Goal: Go to known website: Go to known website

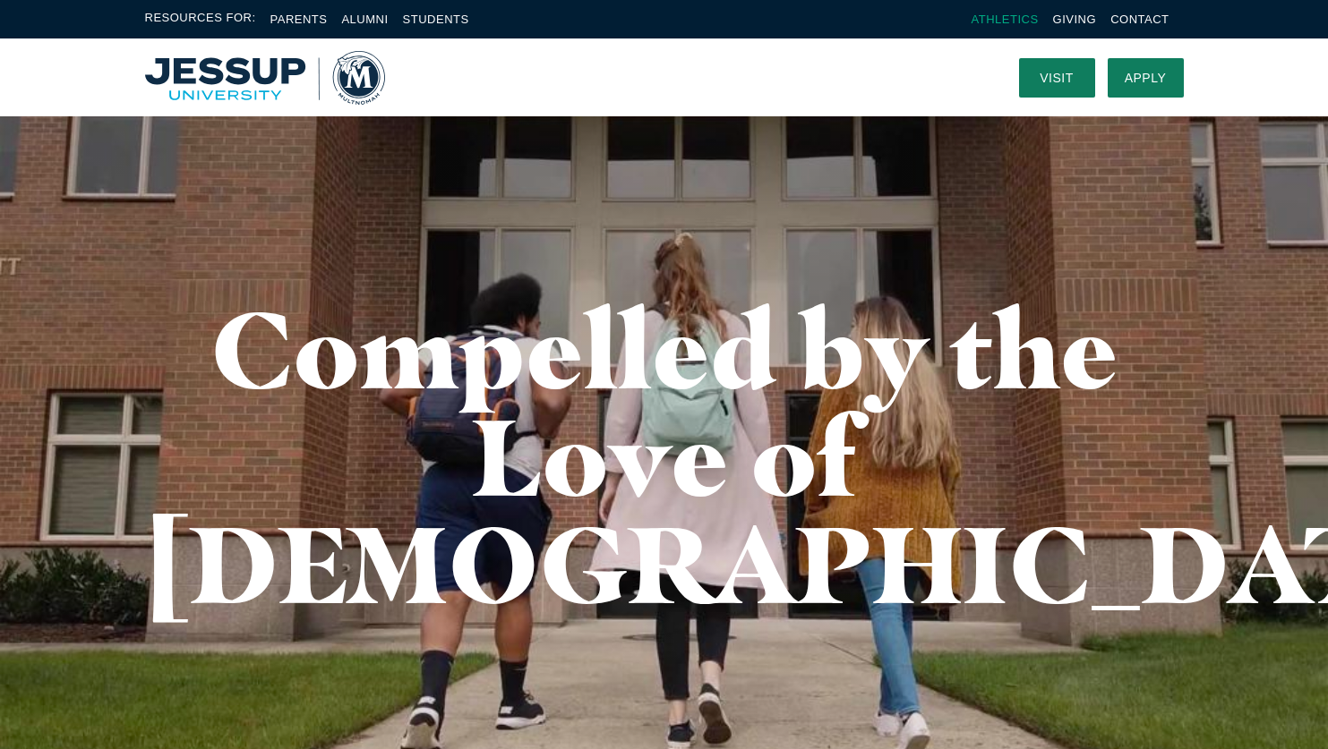
click at [998, 17] on link "Athletics" at bounding box center [1005, 19] width 67 height 13
click at [366, 15] on link "Alumni" at bounding box center [364, 19] width 47 height 13
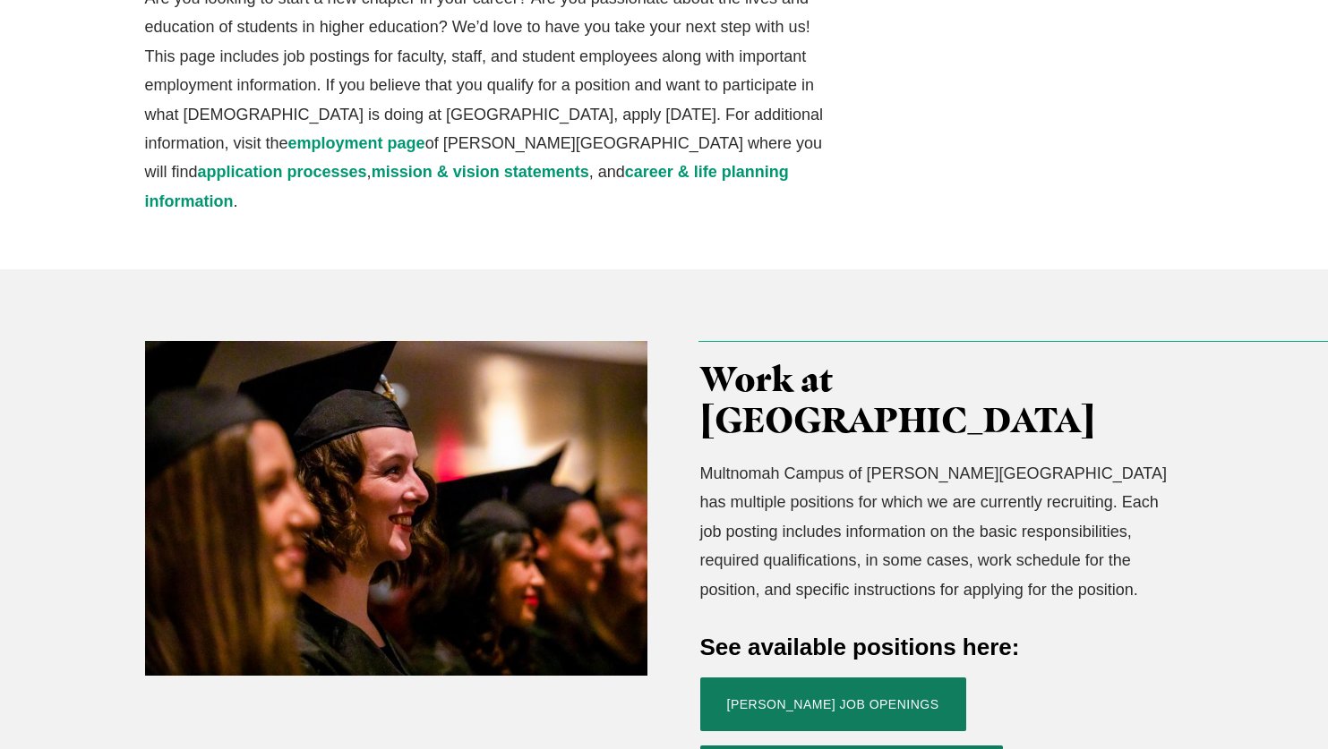
scroll to position [356, 0]
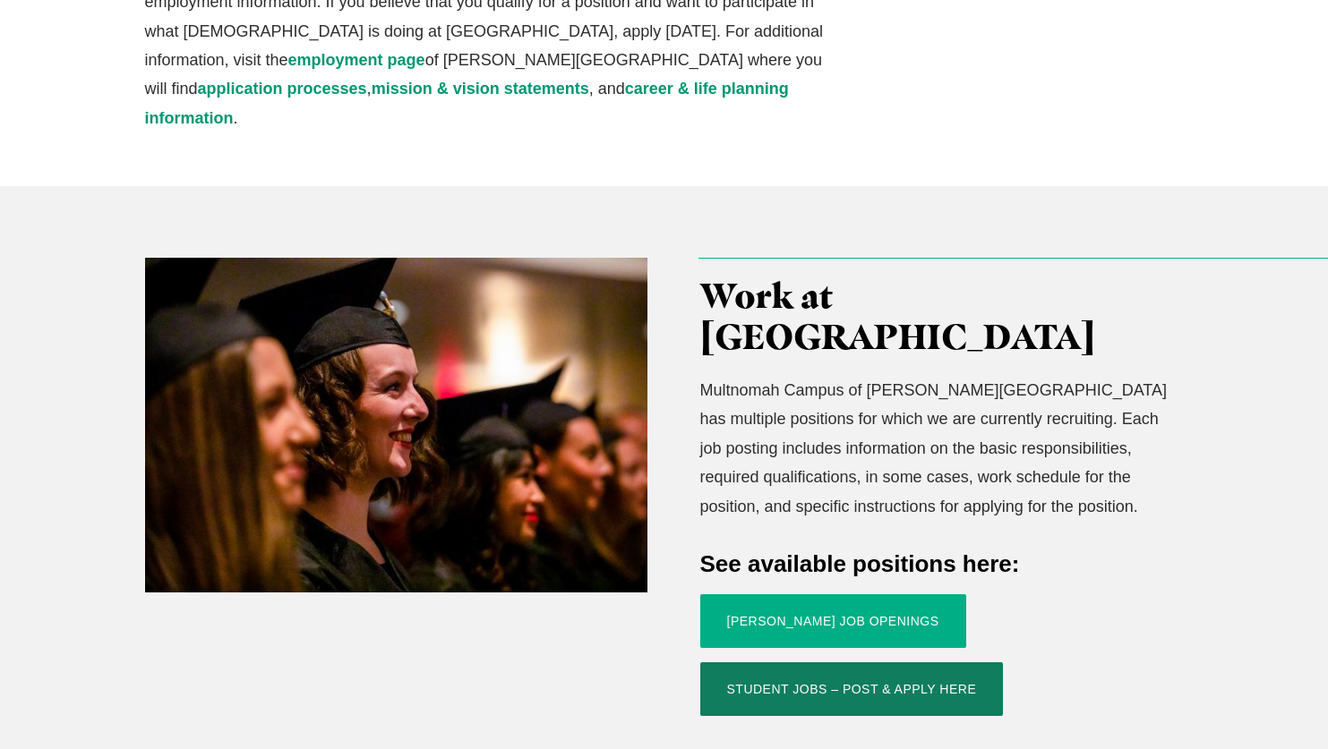
click at [784, 595] on link "Jessup Job Openings" at bounding box center [833, 622] width 266 height 54
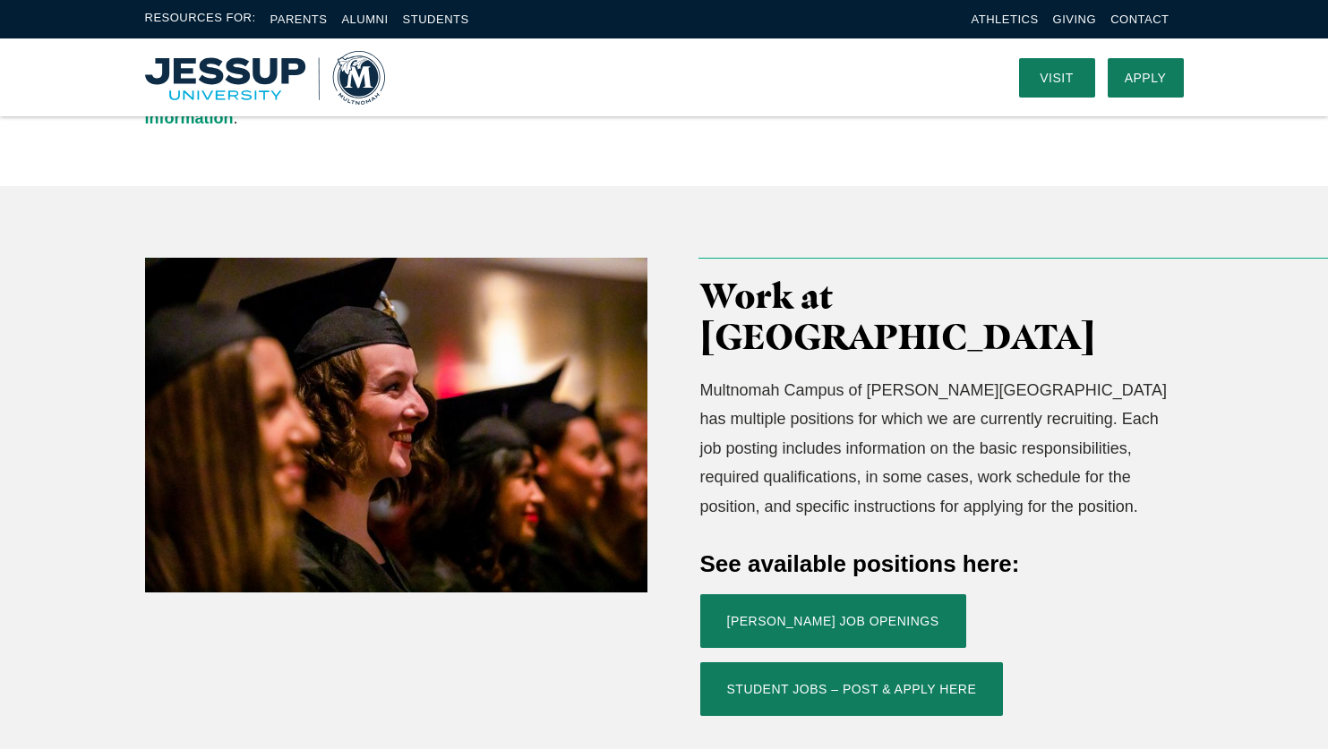
scroll to position [0, 0]
